Goal: Task Accomplishment & Management: Manage account settings

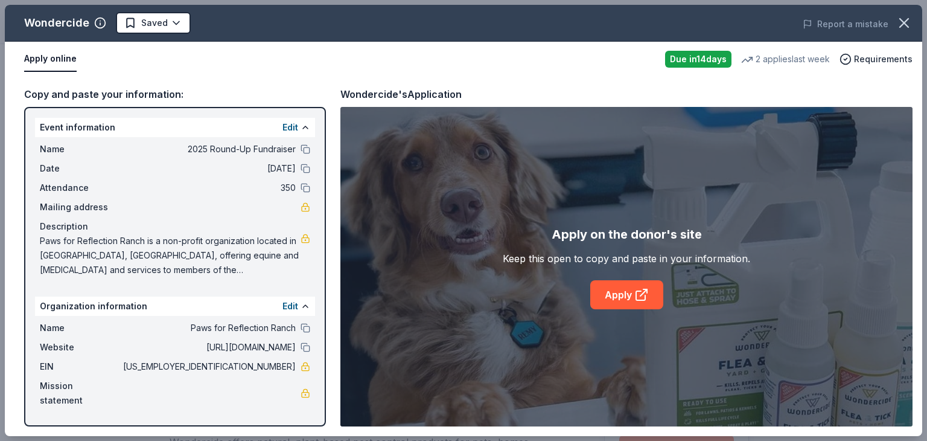
scroll to position [161, 0]
click at [902, 25] on icon "button" at bounding box center [904, 23] width 8 height 8
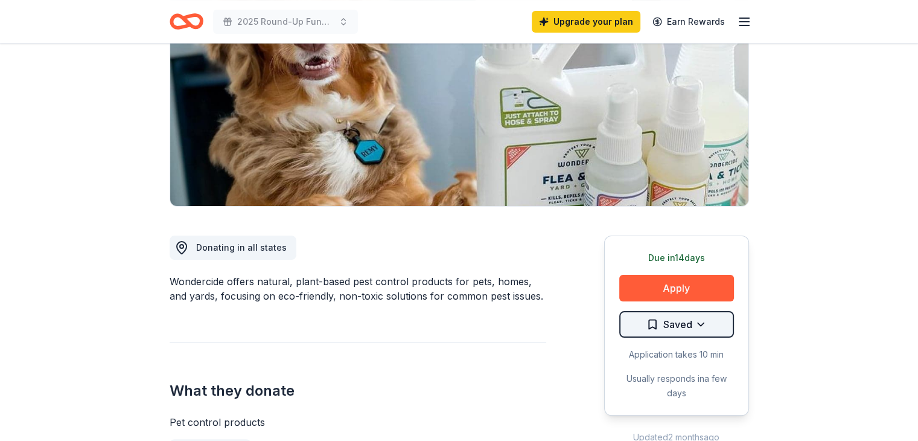
click at [714, 280] on html "2025 Round-Up Fundraiser Upgrade your plan Earn Rewards Due in 14 days Share Wo…" at bounding box center [459, 59] width 918 height 441
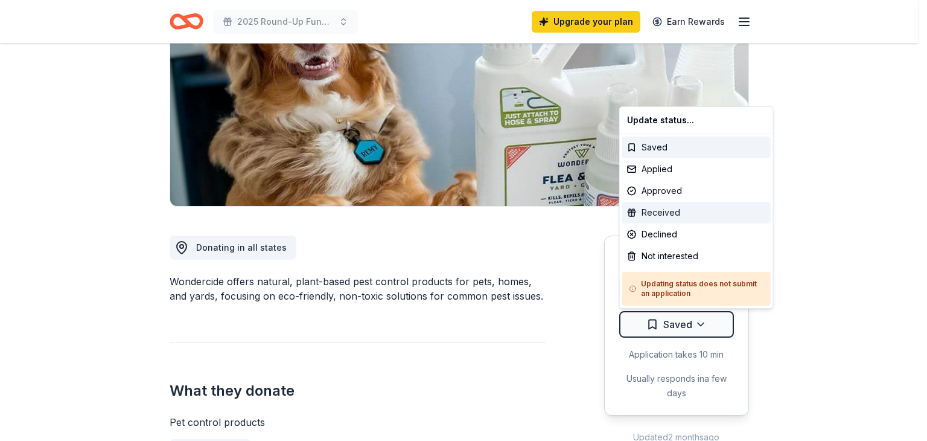
click at [700, 218] on div "Received" at bounding box center [696, 213] width 149 height 22
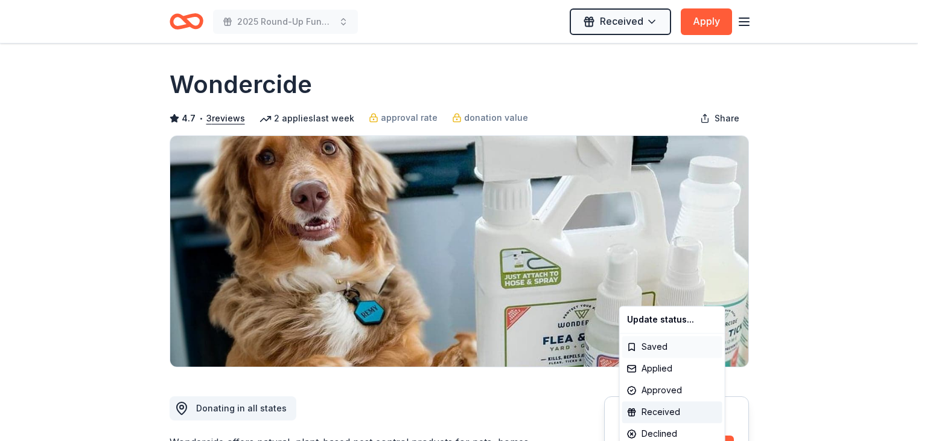
scroll to position [0, 0]
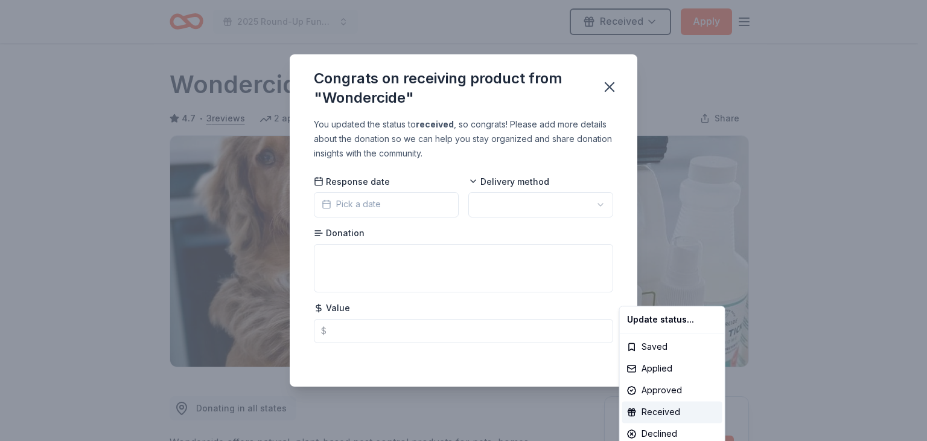
click at [608, 92] on html "2025 Round-Up Fundraiser Received Apply Due in 14 days Share Wondercide 4.7 • 3…" at bounding box center [463, 220] width 927 height 441
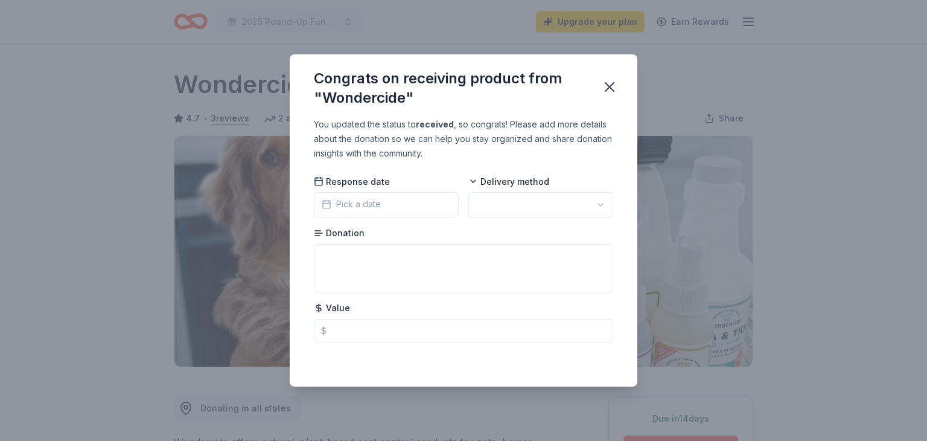
scroll to position [264, 0]
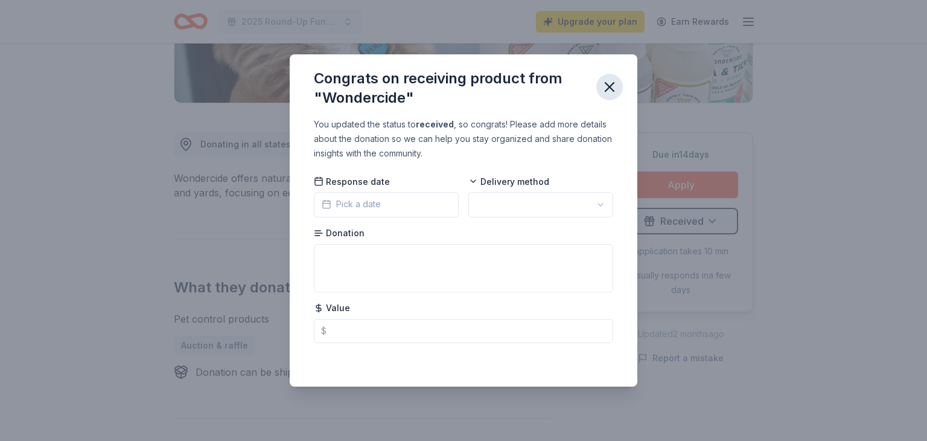
click at [612, 86] on icon "button" at bounding box center [609, 86] width 17 height 17
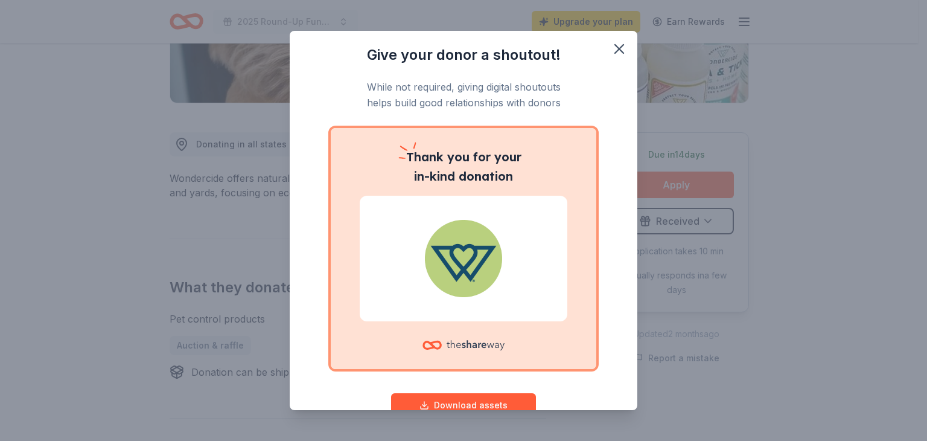
click at [705, 206] on div "Give your donor a shoutout! While not required, giving digital shoutouts helps …" at bounding box center [463, 220] width 927 height 441
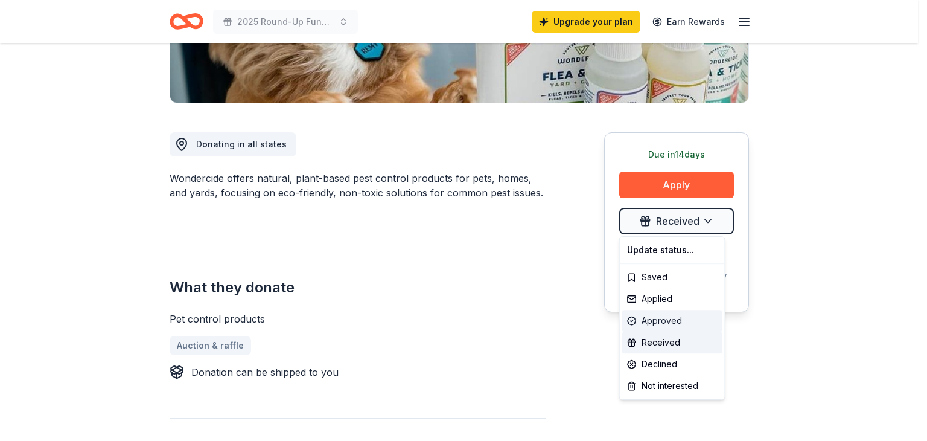
click at [646, 318] on div "Approved" at bounding box center [672, 321] width 100 height 22
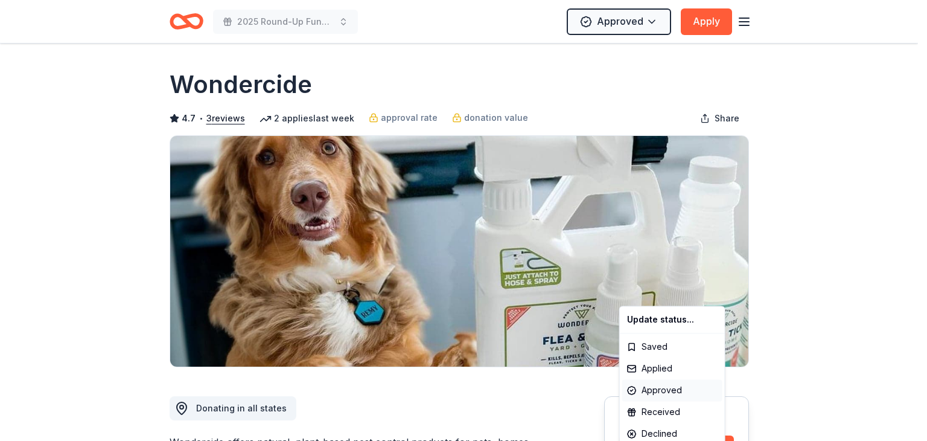
scroll to position [0, 0]
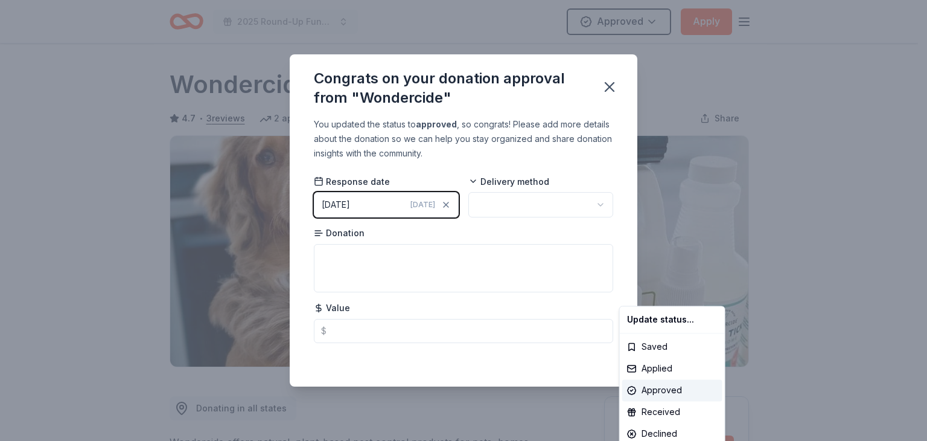
click at [526, 206] on html "2025 Round-Up Fundraiser Approved Apply Due in 14 days Share Wondercide 4.7 • 3…" at bounding box center [463, 220] width 927 height 441
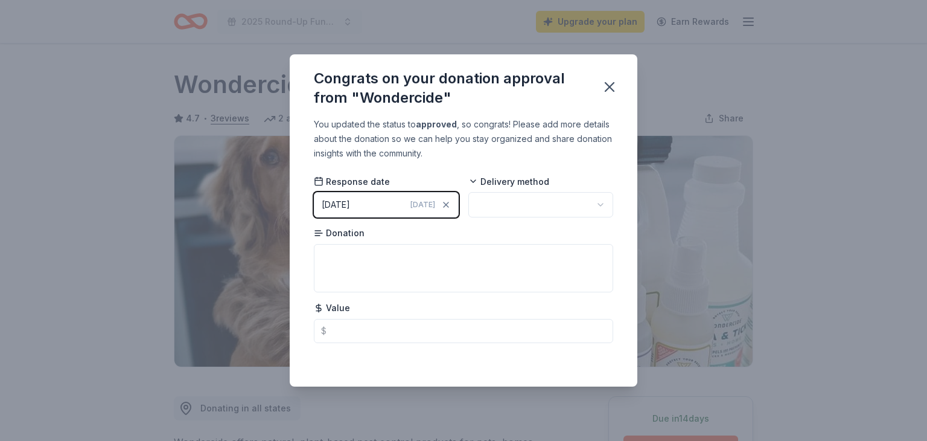
scroll to position [264, 0]
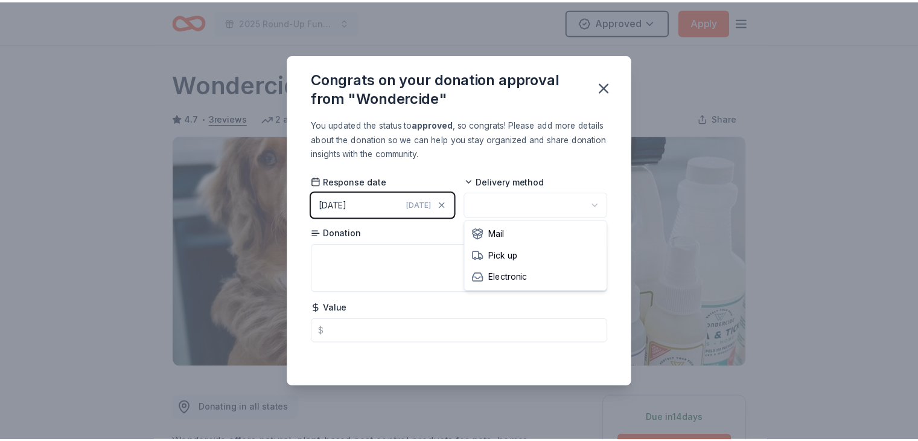
scroll to position [0, 0]
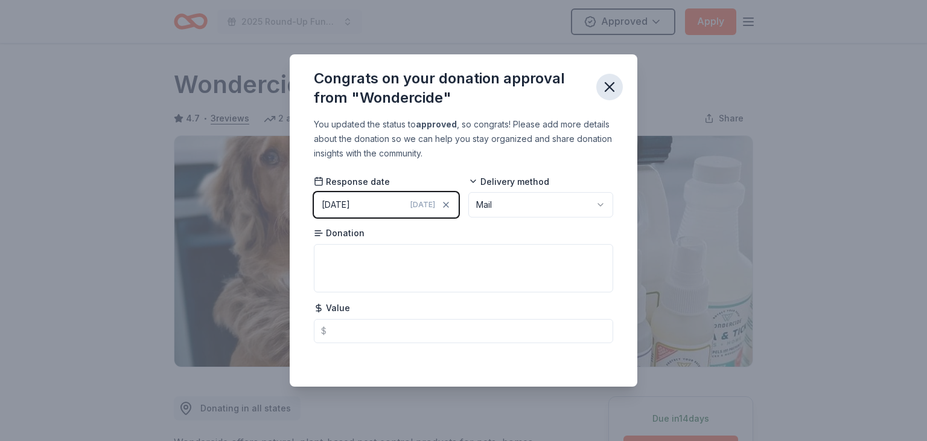
click at [607, 94] on icon "button" at bounding box center [609, 86] width 17 height 17
